Goal: Task Accomplishment & Management: Manage account settings

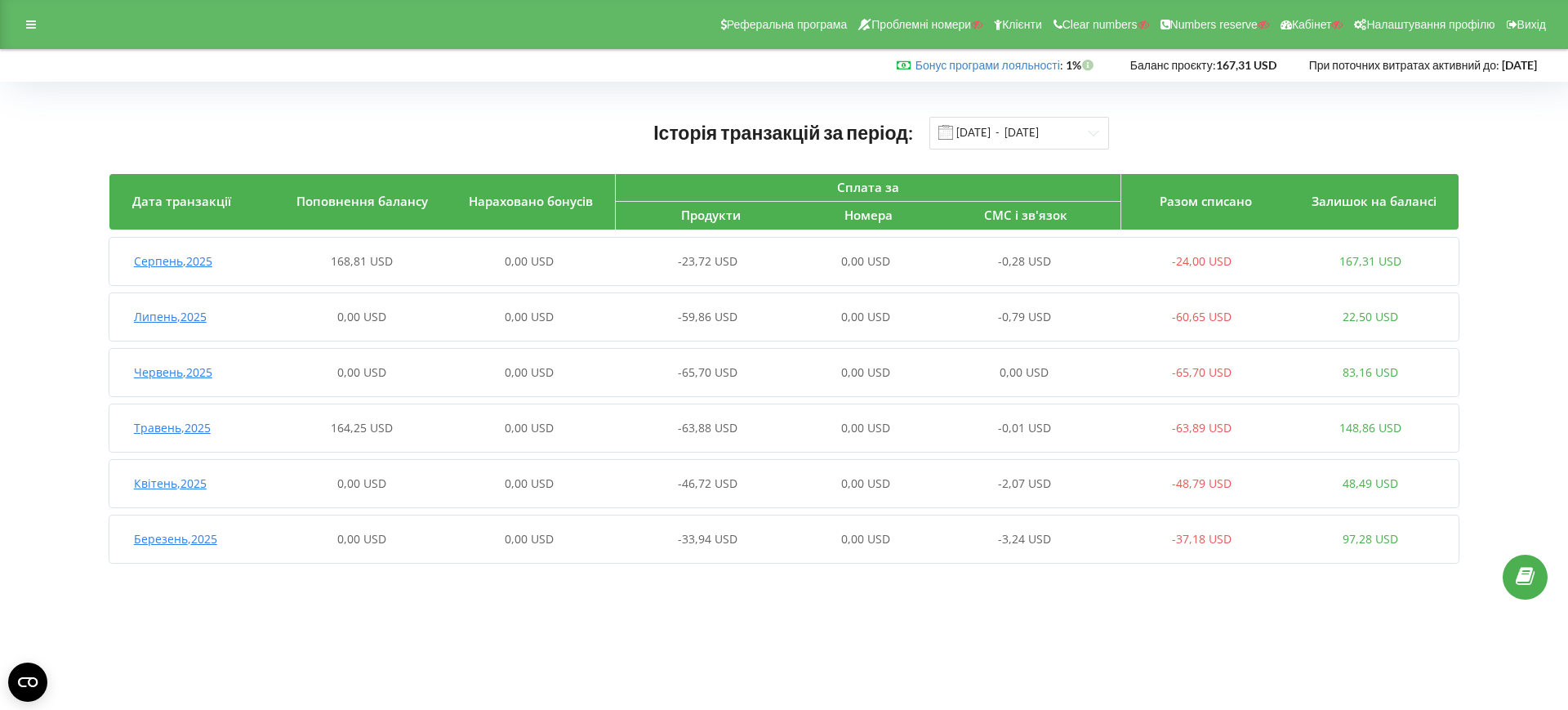
click at [597, 270] on div "Серпень , 2025 168,81 USD 0,00 USD -23,72 USD 0,00 USD -0,28 USD -24,00 USD 167…" at bounding box center [782, 261] width 1345 height 39
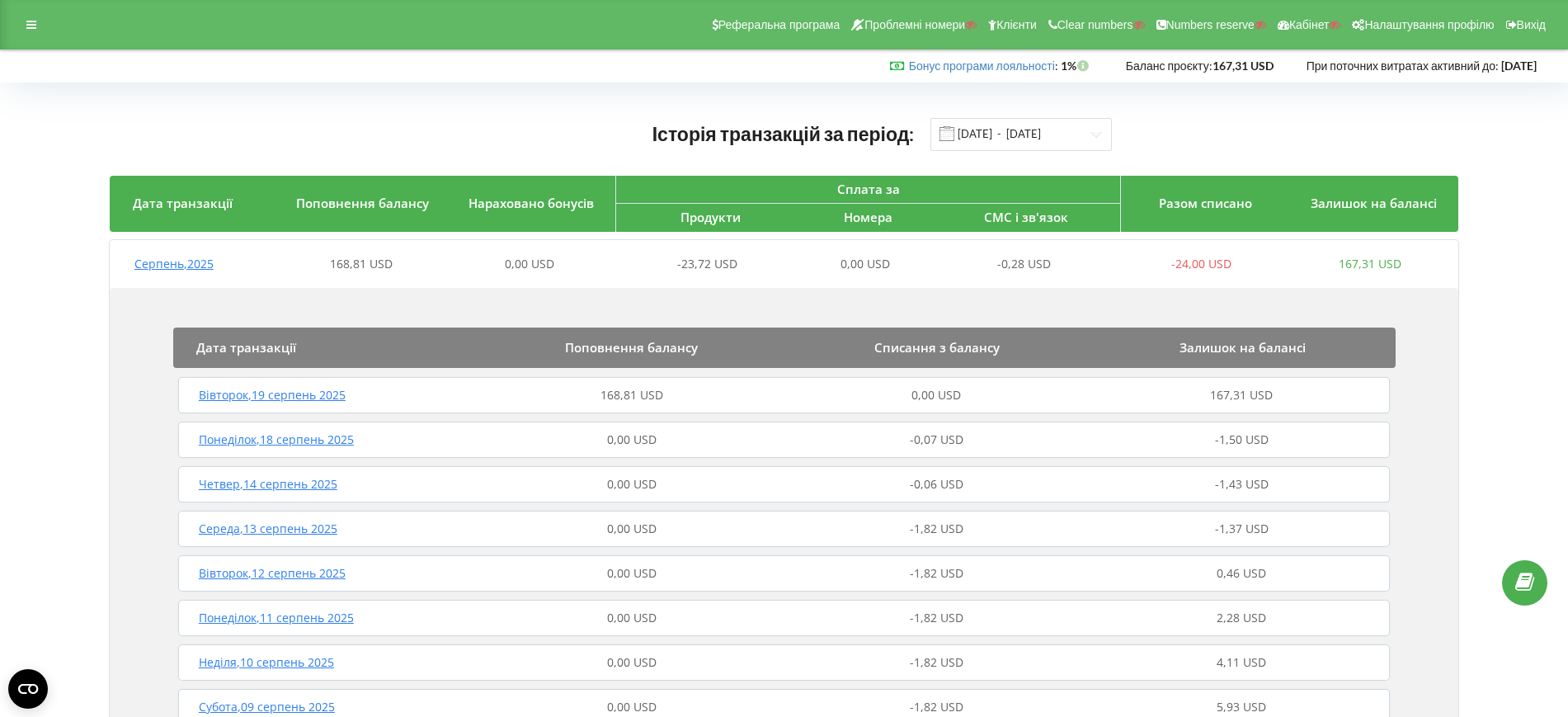
click at [674, 394] on div "168,81 USD" at bounding box center [632, 394] width 305 height 17
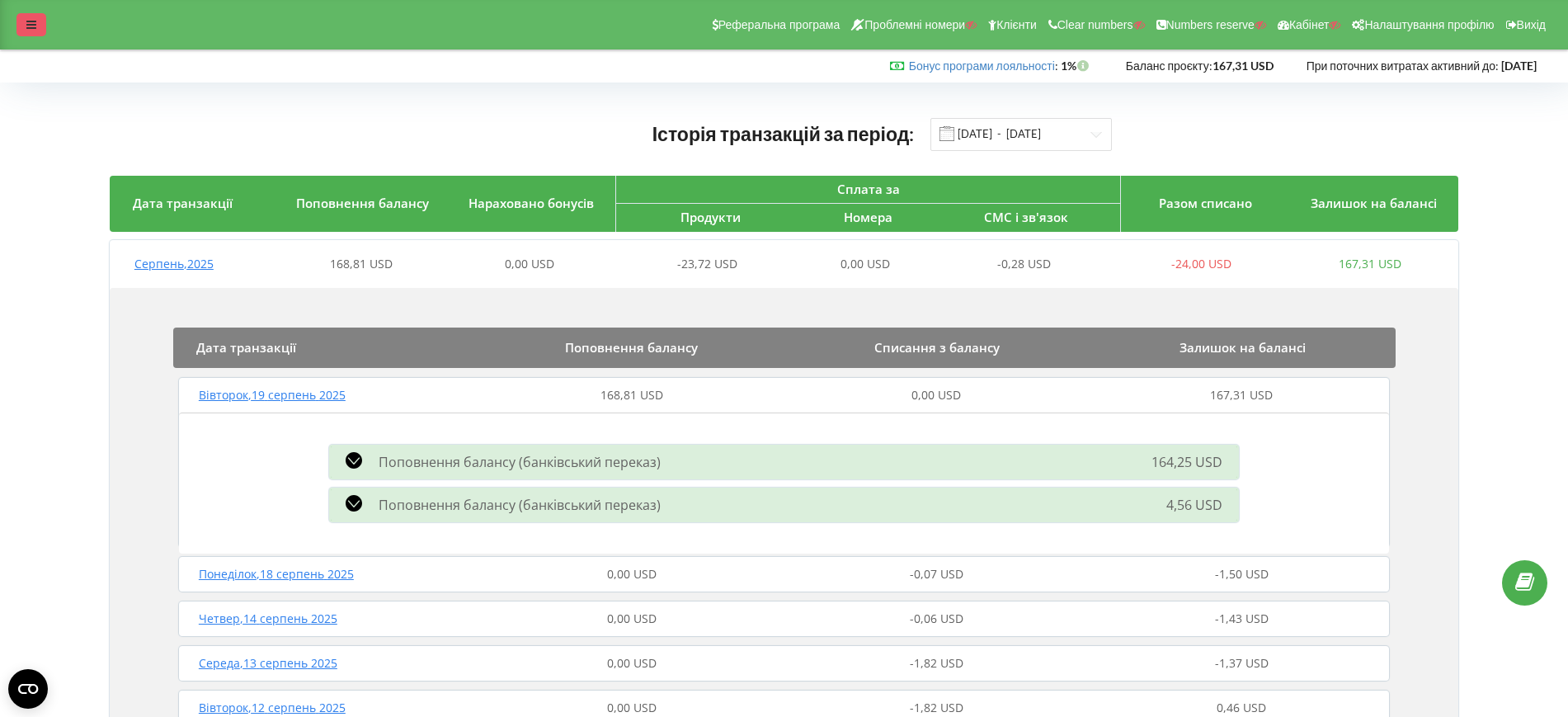
click at [20, 19] on div at bounding box center [32, 25] width 30 height 23
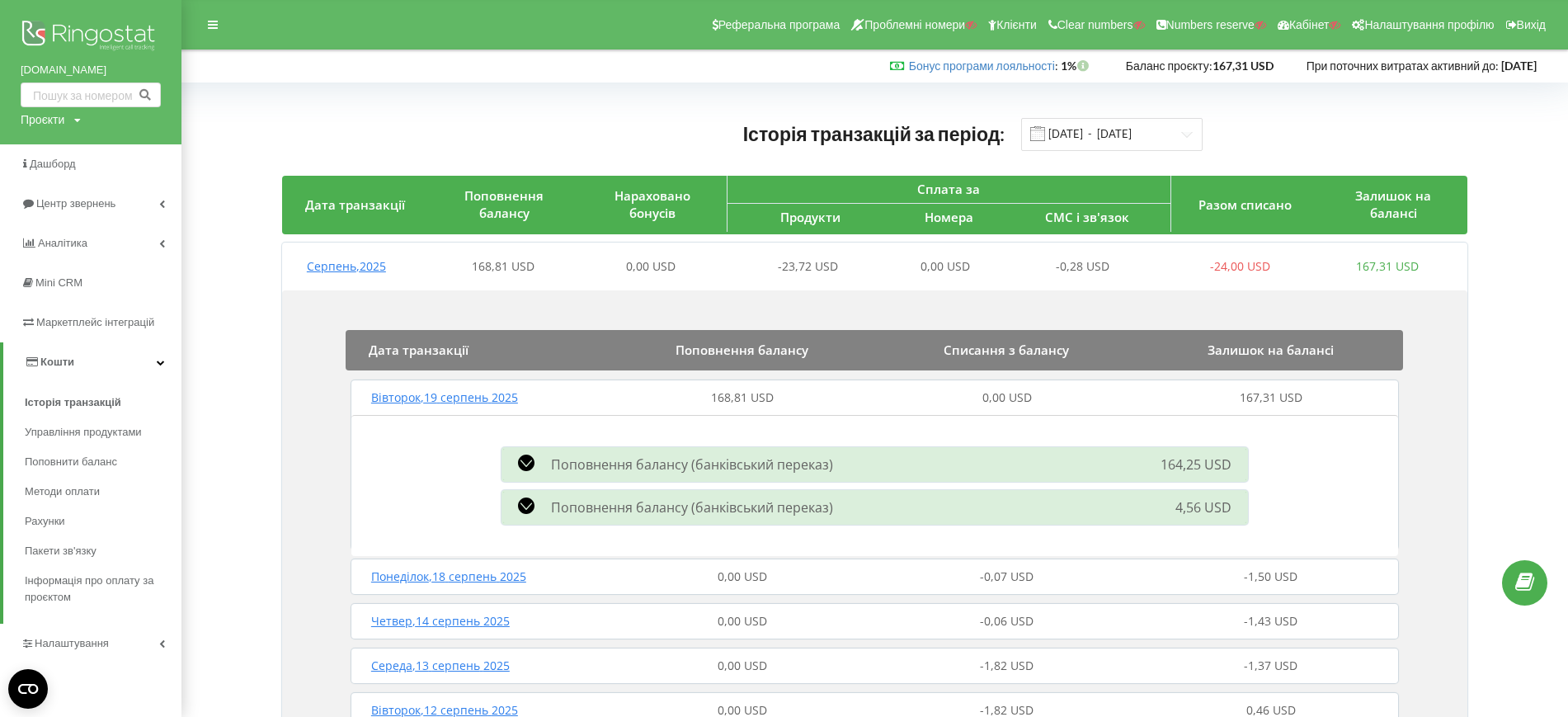
click at [57, 123] on div "Проєкти" at bounding box center [43, 119] width 44 height 17
click at [65, 144] on input "text" at bounding box center [72, 153] width 82 height 24
paste input "peldigitus.com.ua"
type input "peldigitus.com.ua"
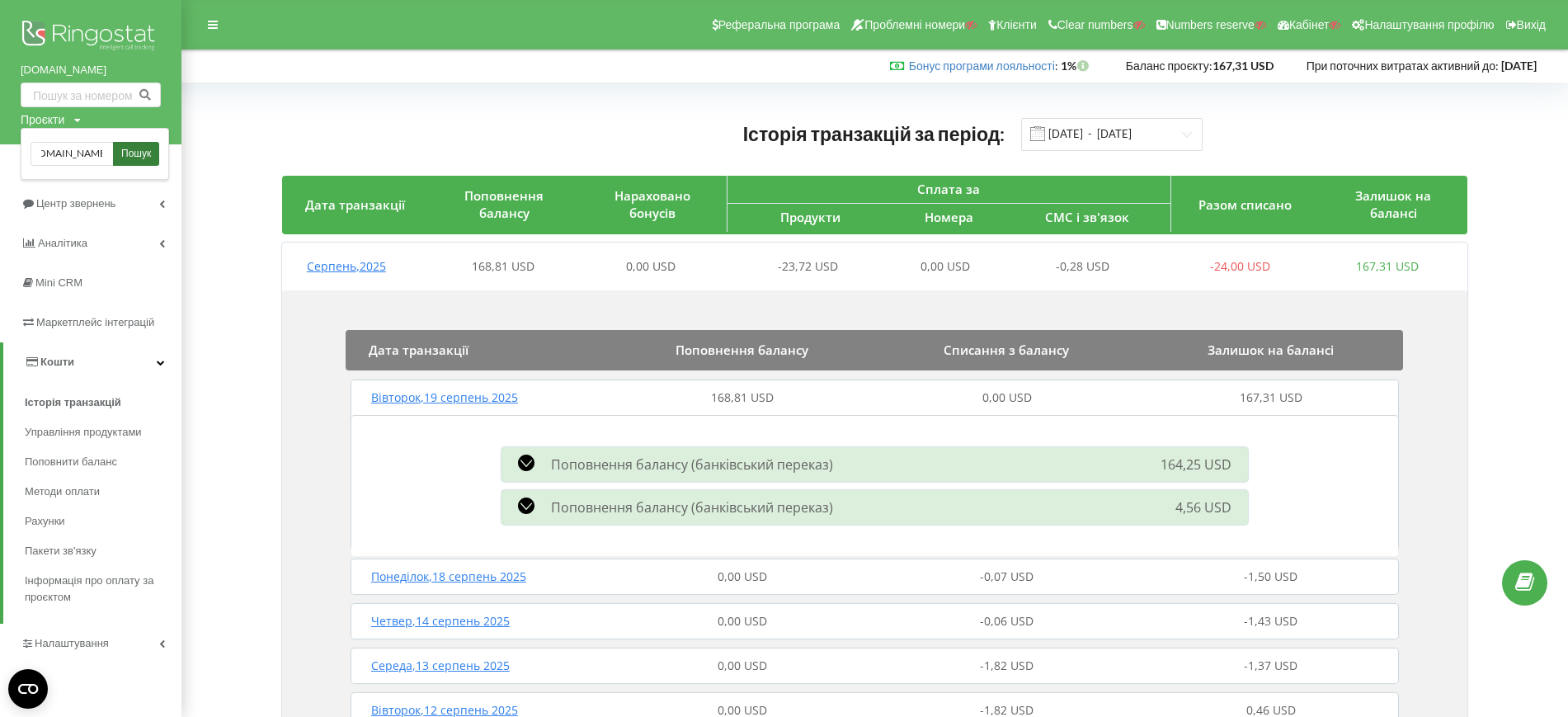
scroll to position [0, 0]
click at [122, 162] on link "Пошук" at bounding box center [136, 153] width 46 height 24
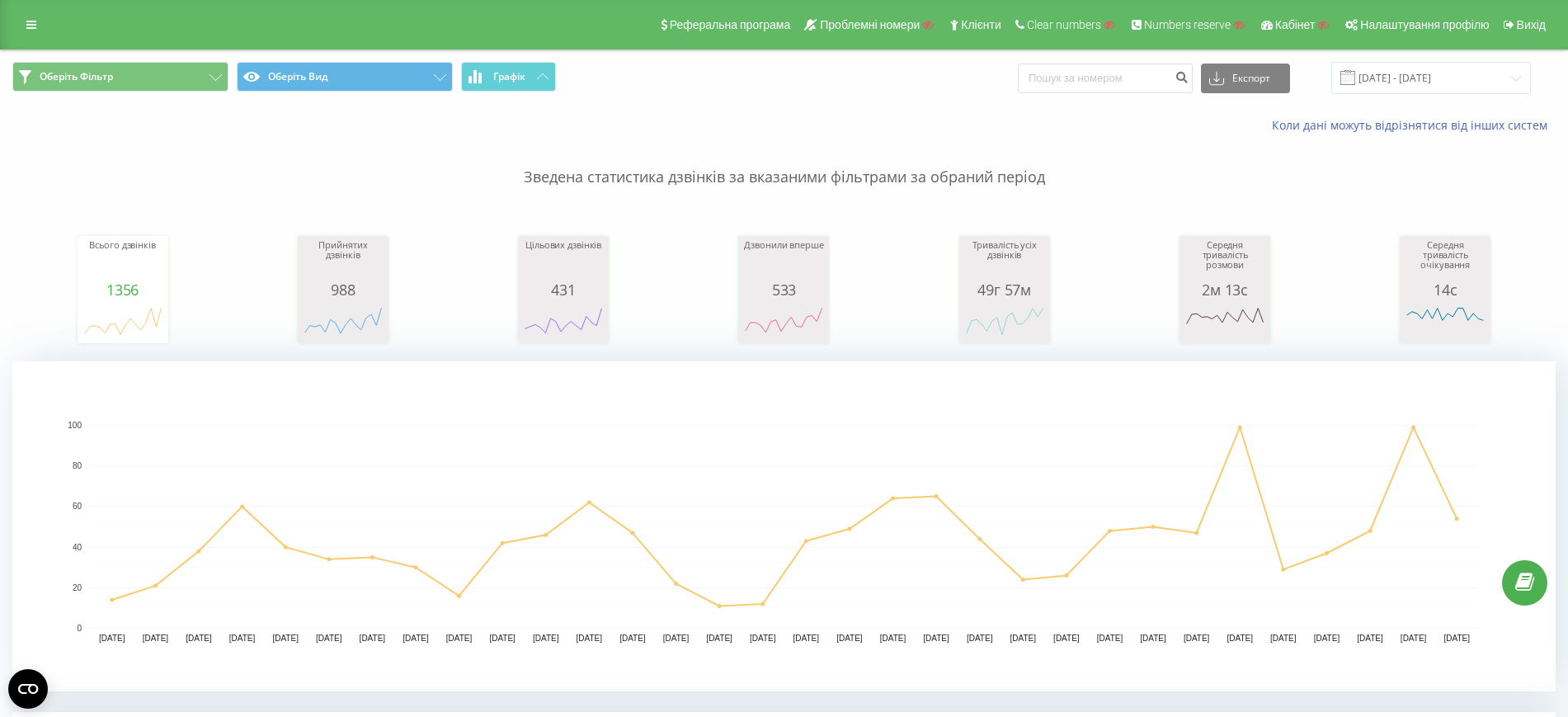
click at [16, 21] on div "Реферальна програма Проблемні номери Клієнти Clear numbers Numbers reserve Кабі…" at bounding box center [784, 25] width 1568 height 49
click at [31, 14] on link at bounding box center [32, 25] width 30 height 23
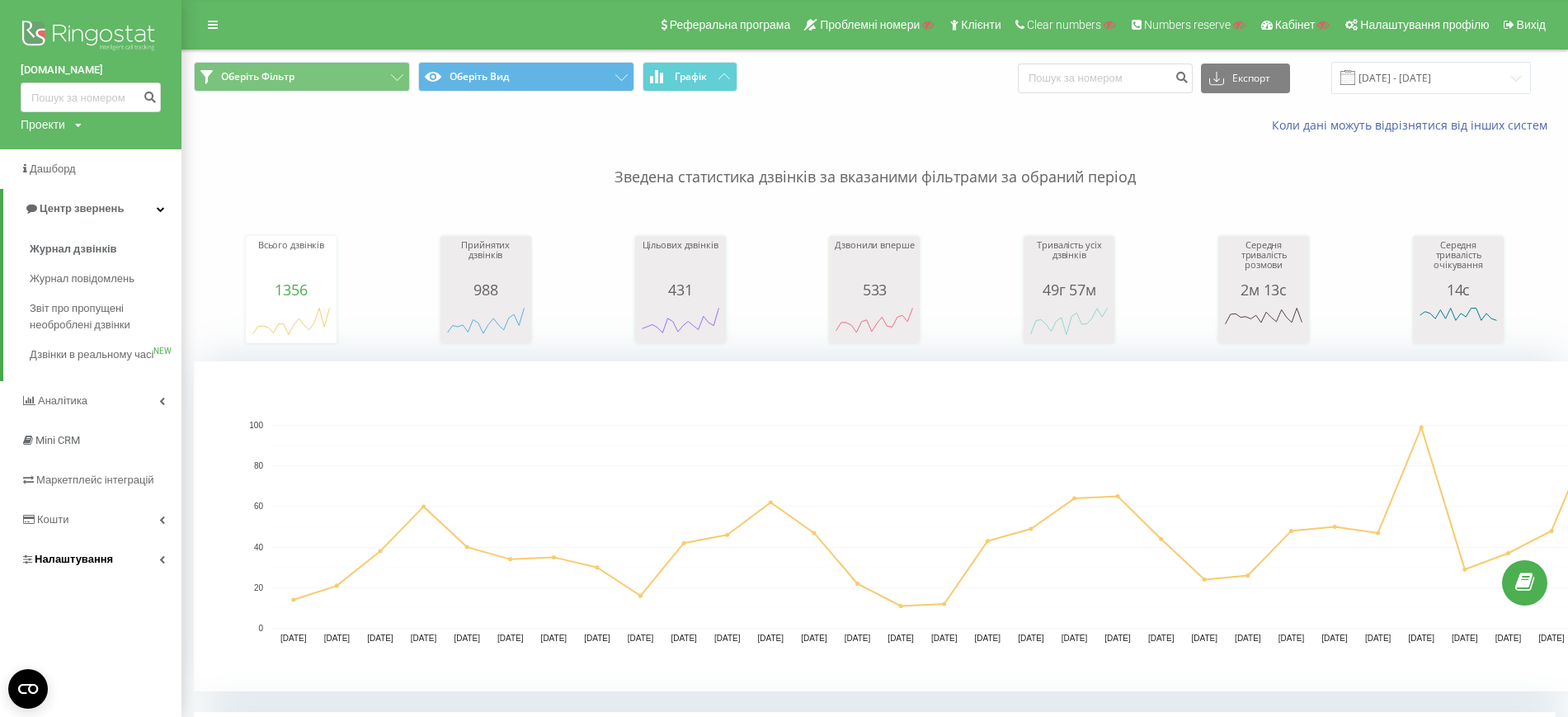
click at [102, 565] on span "Налаштування" at bounding box center [74, 558] width 78 height 12
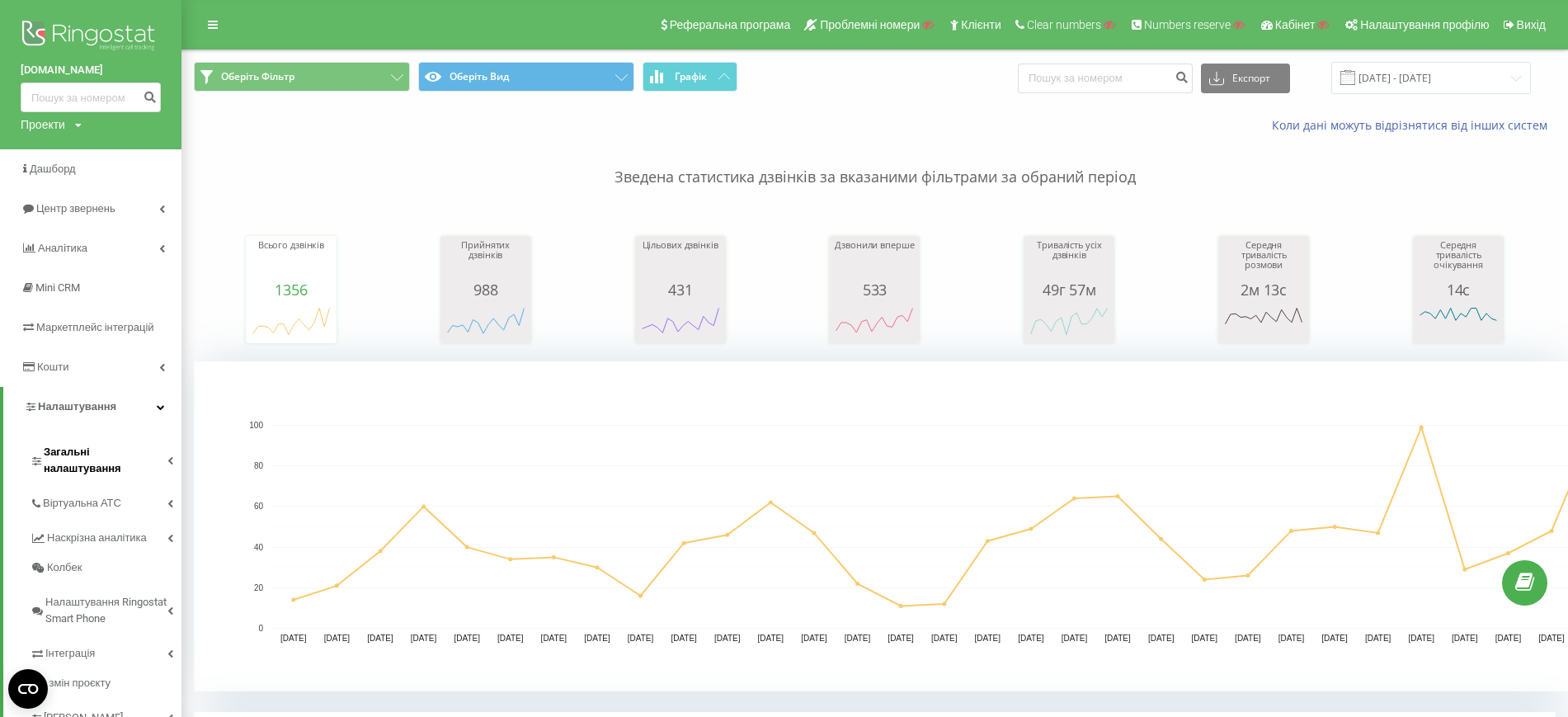
click at [148, 455] on span "Загальні налаштування" at bounding box center [105, 460] width 124 height 33
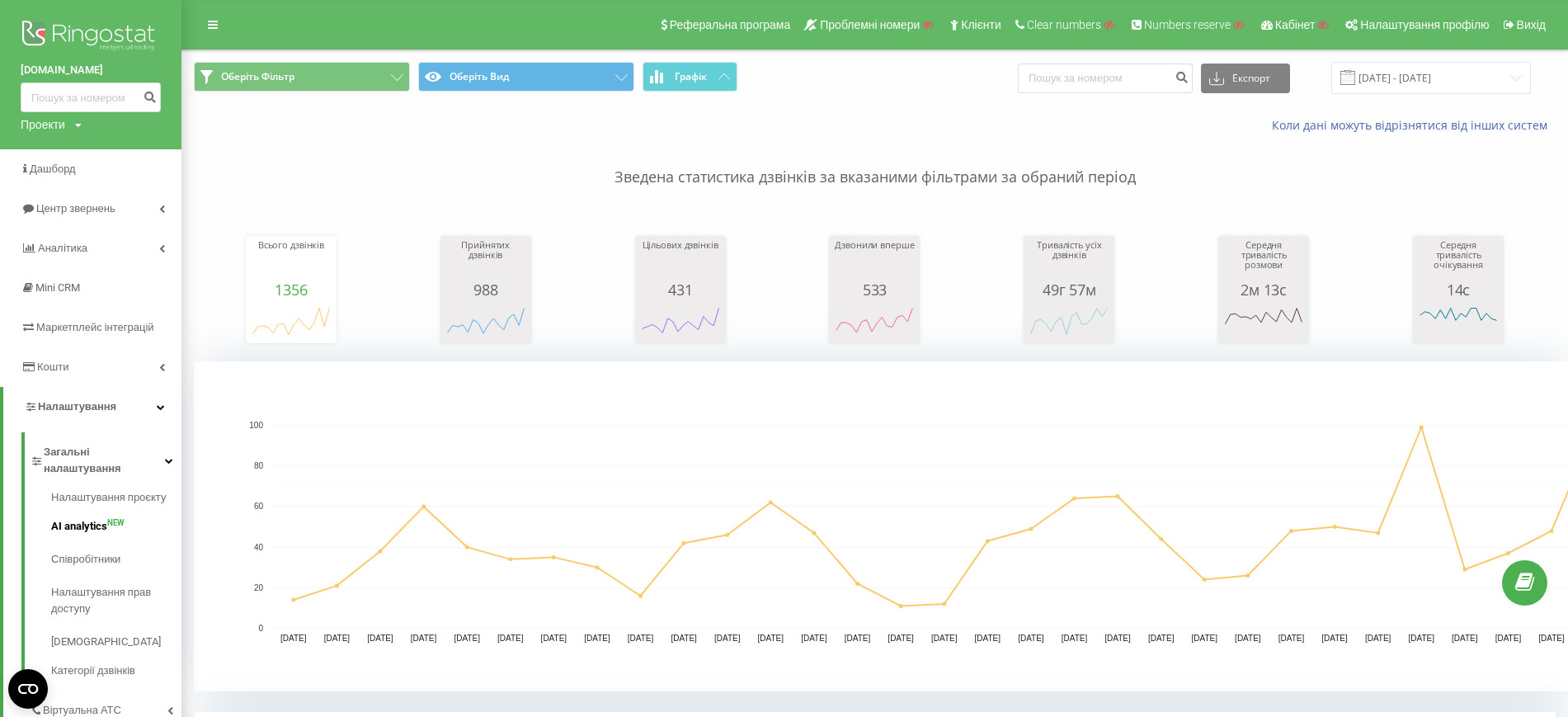
click at [127, 522] on link "AI analytics NEW" at bounding box center [116, 527] width 131 height 33
